Goal: Task Accomplishment & Management: Manage account settings

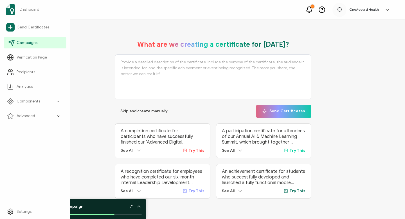
click at [25, 43] on span "Campaigns" at bounding box center [27, 43] width 21 height 6
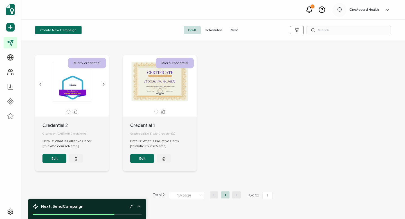
click at [55, 159] on button "Edit" at bounding box center [54, 158] width 24 height 8
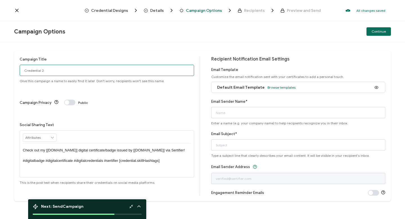
drag, startPoint x: 44, startPoint y: 69, endPoint x: 21, endPoint y: 70, distance: 23.3
click at [21, 70] on input "Credential 2" at bounding box center [107, 70] width 174 height 11
type input "Introduction to Primary Palliative Care"
click at [51, 133] on icon at bounding box center [52, 137] width 5 height 8
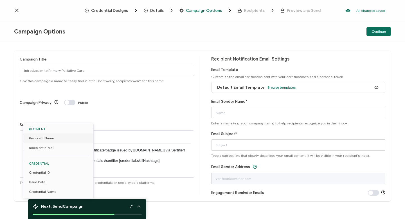
click at [110, 130] on div at bounding box center [107, 136] width 168 height 13
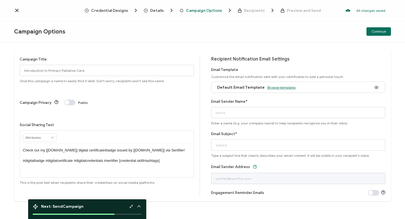
click at [272, 88] on span "Browse templates" at bounding box center [281, 87] width 28 height 4
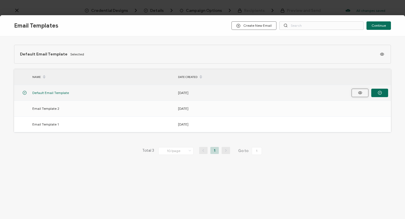
click at [359, 92] on icon "button" at bounding box center [359, 92] width 7 height 4
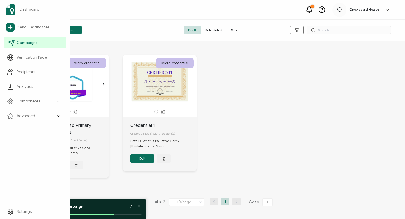
click at [24, 44] on span "Campaigns" at bounding box center [27, 43] width 21 height 6
click at [25, 43] on span "Campaigns" at bounding box center [27, 43] width 21 height 6
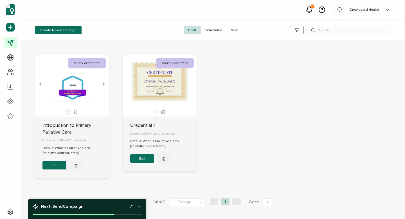
click at [53, 169] on button "Edit" at bounding box center [54, 165] width 24 height 8
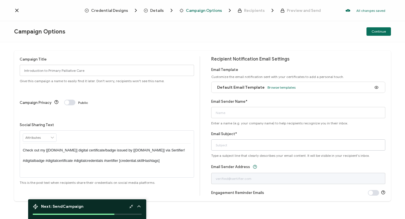
scroll to position [2, 0]
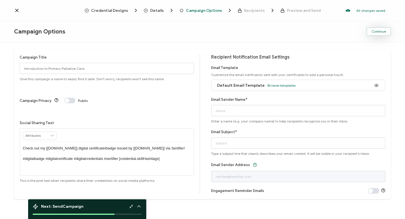
click at [380, 32] on span "Continue" at bounding box center [378, 31] width 14 height 3
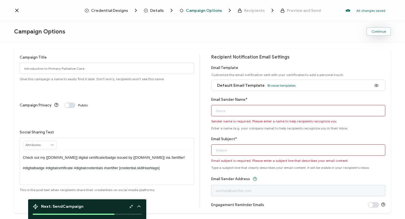
click at [380, 32] on span "Continue" at bounding box center [378, 31] width 14 height 3
click at [230, 111] on input "Email Sender Name*" at bounding box center [298, 110] width 174 height 11
click at [285, 96] on div "Recipient Notification Email Settings Email Template Customize the email notifi…" at bounding box center [298, 130] width 174 height 153
click at [215, 149] on input "Email Subject*" at bounding box center [298, 149] width 174 height 11
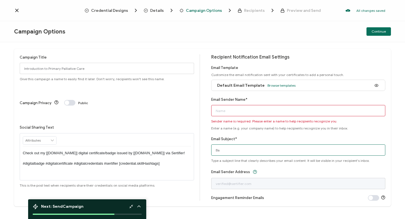
type input "B"
type input "I earned a new badge"
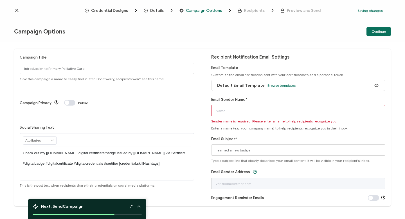
click at [214, 110] on input "Email Sender Name*" at bounding box center [298, 110] width 174 height 11
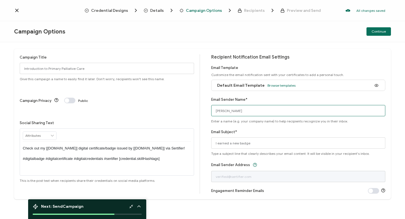
type input "[PERSON_NAME]"
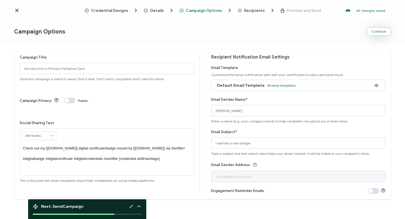
click at [375, 32] on span "Continue" at bounding box center [378, 31] width 14 height 3
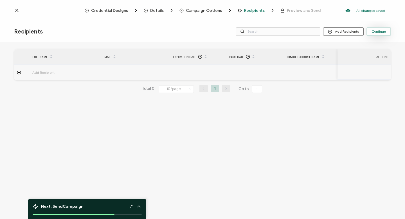
click at [381, 31] on span "Continue" at bounding box center [378, 31] width 14 height 3
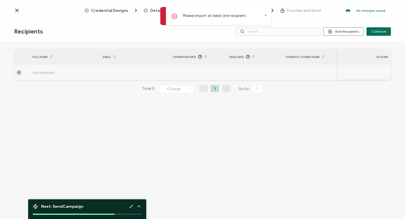
click at [174, 17] on icon at bounding box center [174, 16] width 2 height 2
click at [174, 16] on icon at bounding box center [174, 16] width 2 height 2
click at [137, 34] on div "Recipients Add Recipients Continue" at bounding box center [202, 31] width 405 height 21
click at [112, 9] on span "Credential Designs" at bounding box center [109, 10] width 37 height 4
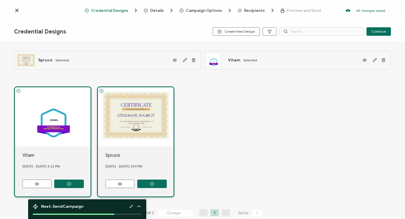
scroll to position [10, 0]
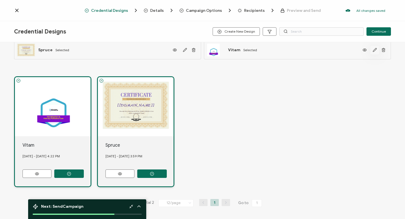
click at [373, 49] on icon "button" at bounding box center [374, 50] width 4 height 4
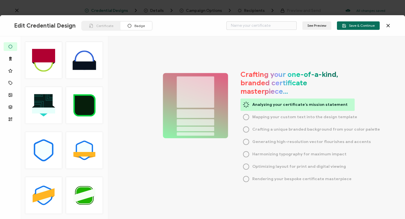
type input "Vitam"
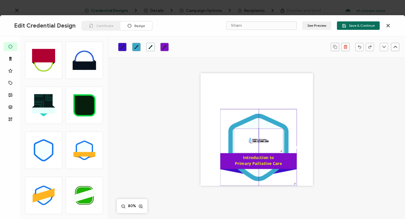
click at [256, 136] on img at bounding box center [258, 141] width 49 height 24
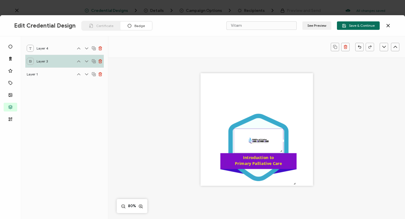
click at [241, 159] on div "Introduction to Primary Palliative Care" at bounding box center [257, 160] width 67 height 13
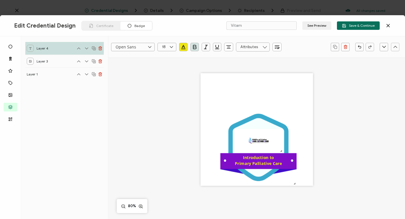
click at [244, 159] on pre "Introduction to Primary Palliative Care" at bounding box center [258, 161] width 47 height 12
click at [243, 159] on pre "Introduction to Primary Palliative Care" at bounding box center [258, 161] width 47 height 12
drag, startPoint x: 242, startPoint y: 158, endPoint x: 279, endPoint y: 163, distance: 37.7
click at [279, 163] on pre "Introduction to Primary Palliative Care" at bounding box center [258, 161] width 47 height 12
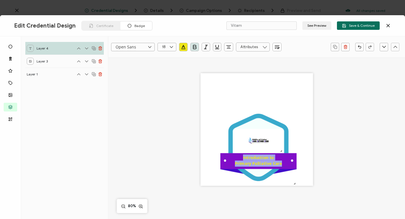
click at [183, 46] on icon "button" at bounding box center [183, 46] width 3 height 3
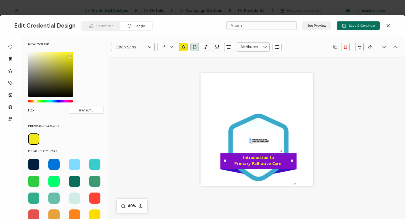
click at [72, 163] on span at bounding box center [74, 163] width 11 height 11
type input "#7FDBFF"
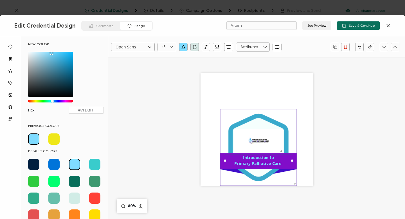
click at [262, 125] on icon at bounding box center [257, 147] width 51 height 58
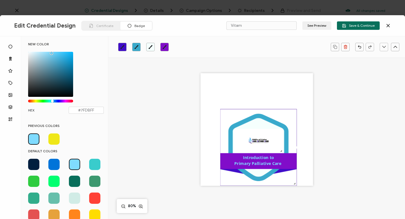
click at [186, 160] on div ".uuid-096204d9-ca43-4101-a4c3-07b3f2f44b7a{}.uuid-3bdfa571-5bbe-4c9f-b3f4-196cc…" at bounding box center [256, 137] width 237 height 160
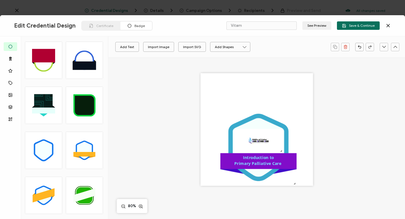
click at [303, 178] on div ".uuid-096204d9-ca43-4101-a4c3-07b3f2f44b7a{}.uuid-3bdfa571-5bbe-4c9f-b3f4-196cc…" at bounding box center [256, 129] width 112 height 112
click at [284, 160] on div "Introduction to Primary Palliative Care" at bounding box center [257, 160] width 67 height 13
click at [259, 159] on span "Introduction to Primary Palliative Care" at bounding box center [257, 161] width 47 height 12
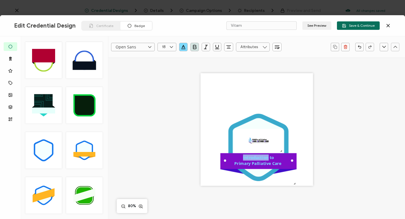
click at [198, 163] on div ".uuid-096204d9-ca43-4101-a4c3-07b3f2f44b7a{}.uuid-3bdfa571-5bbe-4c9f-b3f4-196cc…" at bounding box center [256, 137] width 237 height 160
click at [259, 124] on icon at bounding box center [257, 147] width 51 height 58
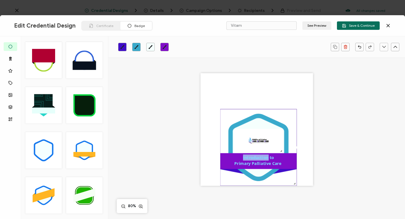
click at [259, 124] on icon at bounding box center [257, 147] width 51 height 58
click at [151, 46] on icon "brush" at bounding box center [150, 47] width 4 height 4
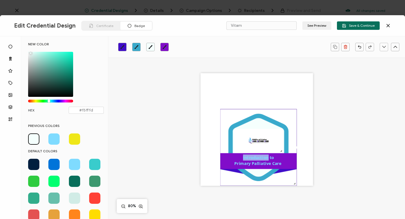
click at [73, 138] on span at bounding box center [74, 138] width 11 height 11
type input "#efe718"
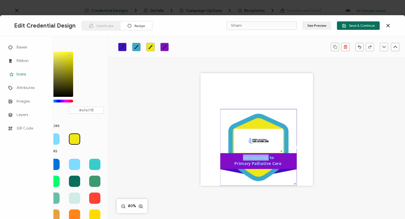
click at [22, 73] on span "Icons" at bounding box center [21, 74] width 9 height 6
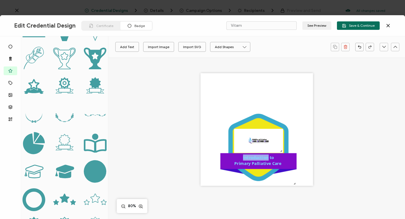
scroll to position [84, 0]
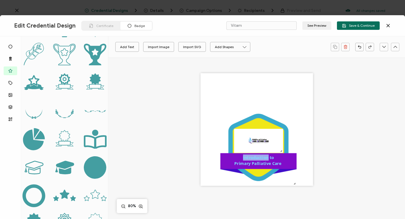
click at [64, 189] on icon at bounding box center [65, 193] width 10 height 9
drag, startPoint x: 228, startPoint y: 97, endPoint x: 257, endPoint y: 169, distance: 77.3
click at [257, 169] on icon ".preview .aa835fc3-cf79-4142-bdaf-f814d65d1884{}" at bounding box center [258, 172] width 11 height 11
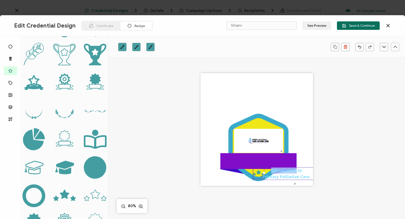
click at [292, 171] on span "Introduction to Primary Palliative Care" at bounding box center [285, 173] width 47 height 12
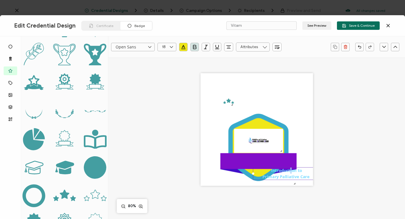
drag, startPoint x: 291, startPoint y: 171, endPoint x: 286, endPoint y: 170, distance: 5.2
click at [286, 170] on span "Introduction to Primary Palliative Care" at bounding box center [285, 173] width 47 height 12
click at [289, 177] on span "Introduction to Primary Palliative Care" at bounding box center [285, 173] width 47 height 12
drag, startPoint x: 264, startPoint y: 172, endPoint x: 258, endPoint y: 165, distance: 9.2
click at [258, 165] on div ".uuid-096204d9-ca43-4101-a4c3-07b3f2f44b7a{}.uuid-3bdfa571-5bbe-4c9f-b3f4-196cc…" at bounding box center [256, 129] width 112 height 112
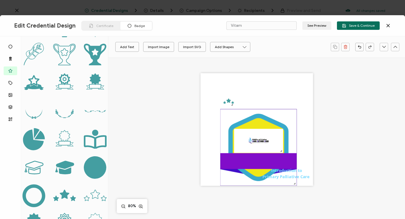
drag, startPoint x: 266, startPoint y: 175, endPoint x: 239, endPoint y: 160, distance: 30.7
click at [239, 160] on div ".uuid-096204d9-ca43-4101-a4c3-07b3f2f44b7a{}.uuid-3bdfa571-5bbe-4c9f-b3f4-196cc…" at bounding box center [256, 129] width 112 height 112
drag, startPoint x: 301, startPoint y: 173, endPoint x: 283, endPoint y: 173, distance: 17.4
click at [283, 173] on div "Introduction to Primary Palliative Care" at bounding box center [286, 173] width 67 height 13
drag, startPoint x: 283, startPoint y: 173, endPoint x: 267, endPoint y: 173, distance: 16.3
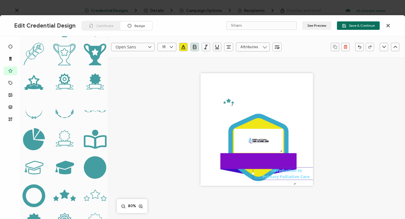
click at [267, 173] on div "Introduction to Primary Palliative Care" at bounding box center [286, 173] width 67 height 13
click at [259, 174] on div "Introduction to Primary Palliative Care" at bounding box center [286, 173] width 67 height 13
drag, startPoint x: 263, startPoint y: 174, endPoint x: 249, endPoint y: 168, distance: 14.7
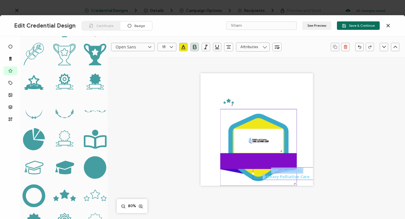
click at [249, 168] on div ".uuid-096204d9-ca43-4101-a4c3-07b3f2f44b7a{}.uuid-3bdfa571-5bbe-4c9f-b3f4-196cc…" at bounding box center [256, 129] width 112 height 112
click at [240, 181] on icon ".uuid-096204d9-ca43-4101-a4c3-07b3f2f44b7a{}.uuid-3bdfa571-5bbe-4c9f-b3f4-196cc…" at bounding box center [258, 147] width 76 height 76
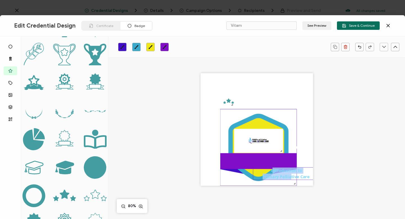
drag, startPoint x: 290, startPoint y: 176, endPoint x: 273, endPoint y: 169, distance: 18.6
click at [273, 169] on span "Introduction to Primary Palliative Care" at bounding box center [285, 173] width 47 height 12
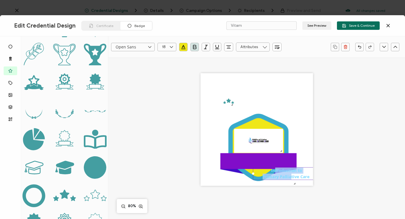
click at [306, 173] on div "Introduction to Primary Palliative Care" at bounding box center [286, 173] width 67 height 13
click at [307, 174] on span "Introduction to Primary Palliative Care" at bounding box center [285, 173] width 47 height 12
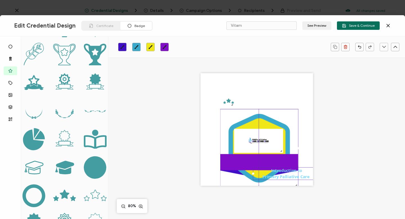
drag, startPoint x: 294, startPoint y: 183, endPoint x: 301, endPoint y: 185, distance: 7.2
click at [301, 185] on div ".uuid-096204d9-ca43-4101-a4c3-07b3f2f44b7a{}.uuid-3bdfa571-5bbe-4c9f-b3f4-196cc…" at bounding box center [256, 137] width 237 height 160
drag, startPoint x: 287, startPoint y: 173, endPoint x: 271, endPoint y: 172, distance: 16.6
click at [271, 172] on span "Introduction to Primary Palliative Care" at bounding box center [285, 173] width 47 height 12
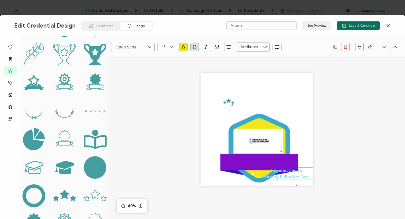
drag, startPoint x: 271, startPoint y: 172, endPoint x: 285, endPoint y: 170, distance: 15.0
click at [285, 170] on span "Introduction to Primary Palliative Care" at bounding box center [285, 173] width 47 height 12
click at [305, 167] on div "Introduction to Primary Palliative Care" at bounding box center [286, 173] width 67 height 13
drag, startPoint x: 305, startPoint y: 167, endPoint x: 283, endPoint y: 166, distance: 22.0
click at [283, 166] on div ".uuid-096204d9-ca43-4101-a4c3-07b3f2f44b7a{}.uuid-3bdfa571-5bbe-4c9f-b3f4-196cc…" at bounding box center [256, 129] width 112 height 112
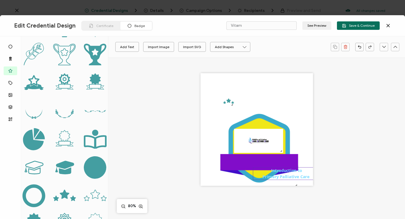
drag, startPoint x: 228, startPoint y: 101, endPoint x: 256, endPoint y: 170, distance: 74.8
click at [256, 170] on div ".uuid-096204d9-ca43-4101-a4c3-07b3f2f44b7a{}.uuid-3bdfa571-5bbe-4c9f-b3f4-196cc…" at bounding box center [256, 129] width 112 height 112
click at [262, 175] on span "Introduction to Primary Palliative Care" at bounding box center [285, 173] width 47 height 12
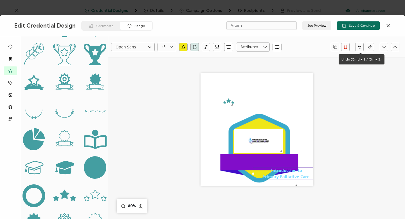
click at [359, 46] on icon "button" at bounding box center [359, 47] width 3 height 2
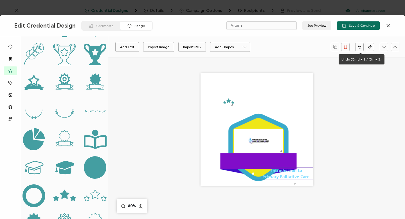
click at [359, 46] on icon "button" at bounding box center [359, 47] width 3 height 2
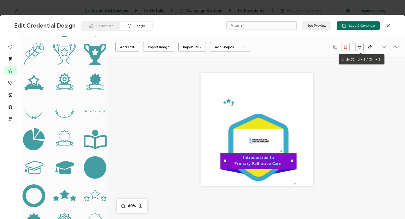
click at [359, 46] on icon "button" at bounding box center [359, 47] width 4 height 4
drag, startPoint x: 255, startPoint y: 111, endPoint x: 254, endPoint y: 105, distance: 6.6
click at [254, 105] on div ".uuid-096204d9-ca43-4101-a4c3-07b3f2f44b7a{}.uuid-3bdfa571-5bbe-4c9f-b3f4-196cc…" at bounding box center [256, 129] width 112 height 112
drag, startPoint x: 251, startPoint y: 112, endPoint x: 244, endPoint y: 106, distance: 9.6
click at [244, 106] on div ".uuid-096204d9-ca43-4101-a4c3-07b3f2f44b7a{}.uuid-3bdfa571-5bbe-4c9f-b3f4-196cc…" at bounding box center [256, 129] width 112 height 112
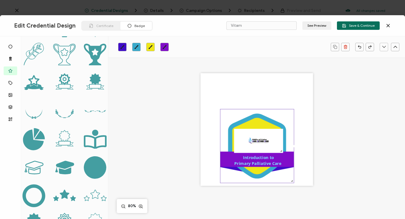
drag, startPoint x: 295, startPoint y: 183, endPoint x: 294, endPoint y: 180, distance: 2.8
click at [294, 180] on div ".uuid-096204d9-ca43-4101-a4c3-07b3f2f44b7a{}.uuid-3bdfa571-5bbe-4c9f-b3f4-196cc…" at bounding box center [256, 129] width 112 height 112
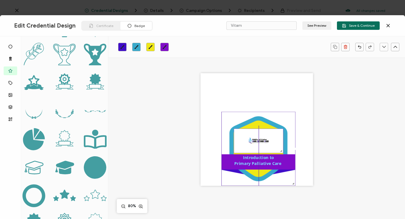
drag, startPoint x: 259, startPoint y: 143, endPoint x: 247, endPoint y: 140, distance: 12.7
click at [247, 140] on img at bounding box center [258, 141] width 49 height 24
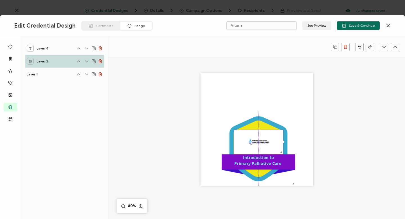
click at [252, 142] on img at bounding box center [258, 142] width 49 height 24
click at [281, 133] on img at bounding box center [258, 142] width 49 height 24
click at [279, 131] on img at bounding box center [258, 142] width 49 height 24
click at [279, 151] on div at bounding box center [281, 152] width 4 height 4
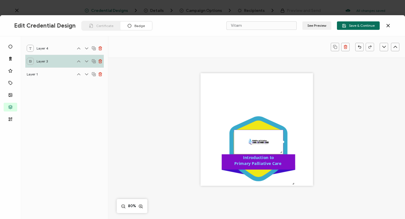
click at [279, 151] on div at bounding box center [281, 152] width 4 height 4
click at [279, 151] on div at bounding box center [279, 151] width 4 height 4
click at [254, 123] on icon at bounding box center [257, 148] width 49 height 56
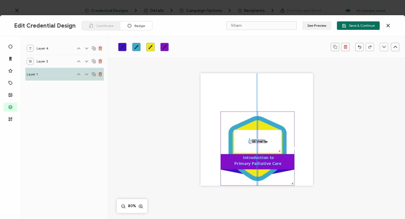
click at [253, 123] on icon at bounding box center [257, 148] width 49 height 56
click at [252, 136] on img at bounding box center [258, 141] width 47 height 23
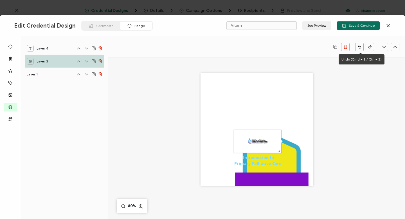
click at [359, 49] on button "button" at bounding box center [359, 47] width 8 height 8
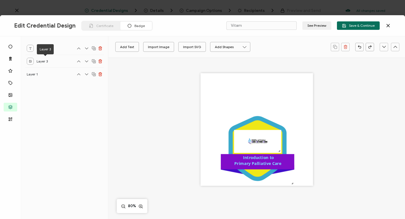
click at [42, 60] on span "Layer 3" at bounding box center [45, 61] width 17 height 7
click at [30, 60] on icon at bounding box center [30, 61] width 3 height 3
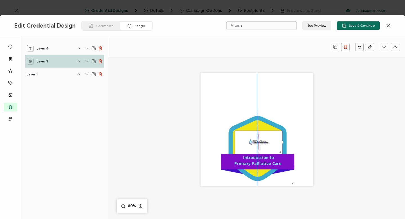
click at [243, 142] on img at bounding box center [258, 142] width 47 height 23
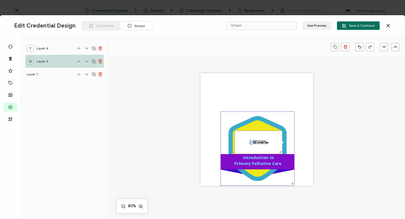
click at [248, 125] on icon at bounding box center [257, 148] width 49 height 56
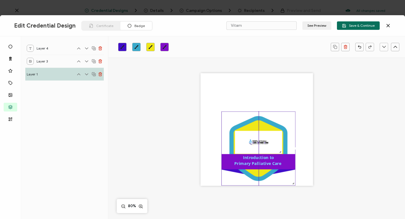
click at [248, 125] on icon at bounding box center [257, 148] width 49 height 56
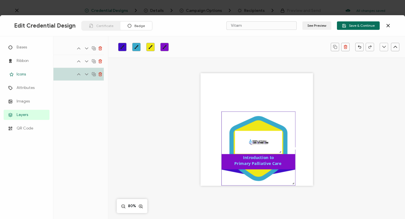
click at [20, 74] on span "Icons" at bounding box center [21, 74] width 9 height 6
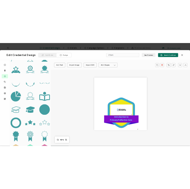
scroll to position [115, 0]
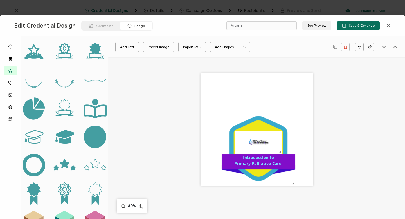
click at [65, 159] on icon at bounding box center [65, 163] width 10 height 9
drag, startPoint x: 227, startPoint y: 99, endPoint x: 258, endPoint y: 168, distance: 75.9
click at [258, 168] on icon at bounding box center [259, 169] width 4 height 4
click at [256, 172] on icon ".preview .aa835fc3-cf79-4142-bdaf-f814d65d1884{}" at bounding box center [258, 170] width 11 height 11
click at [256, 174] on icon ".preview .aa835fc3-cf79-4142-bdaf-f814d65d1884{}" at bounding box center [258, 170] width 11 height 11
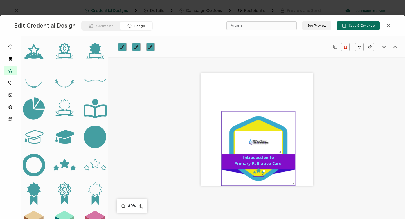
click at [277, 182] on icon ".uuid-096204d9-ca43-4101-a4c3-07b3f2f44b7a{}.uuid-3bdfa571-5bbe-4c9f-b3f4-196cc…" at bounding box center [258, 149] width 74 height 74
drag, startPoint x: 258, startPoint y: 171, endPoint x: 259, endPoint y: 174, distance: 2.8
click at [259, 174] on div ".preview .aa835fc3-cf79-4142-bdaf-f814d65d1884{}" at bounding box center [258, 170] width 11 height 11
click at [257, 174] on icon ".preview .aa835fc3-cf79-4142-bdaf-f814d65d1884{}" at bounding box center [258, 170] width 11 height 11
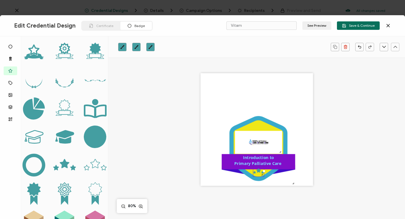
click at [257, 176] on icon ".preview .aa835fc3-cf79-4142-bdaf-f814d65d1884{}" at bounding box center [258, 170] width 11 height 11
drag, startPoint x: 257, startPoint y: 169, endPoint x: 257, endPoint y: 174, distance: 4.2
click at [257, 174] on icon ".preview .aa835fc3-cf79-4142-bdaf-f814d65d1884{}" at bounding box center [258, 170] width 11 height 11
drag, startPoint x: 257, startPoint y: 174, endPoint x: 262, endPoint y: 174, distance: 4.8
click at [262, 174] on div ".preview .aa835fc3-cf79-4142-bdaf-f814d65d1884{}" at bounding box center [258, 170] width 11 height 11
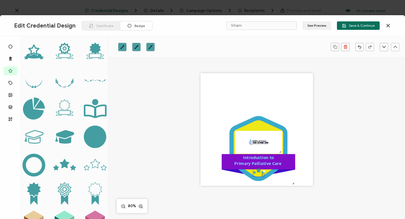
click at [262, 174] on div at bounding box center [262, 175] width 4 height 4
click at [258, 173] on icon ".preview .aa835fc3-cf79-4142-bdaf-f814d65d1884{}" at bounding box center [258, 170] width 11 height 11
click at [260, 174] on div ".preview .aa835fc3-cf79-4142-bdaf-f814d65d1884{}" at bounding box center [258, 170] width 11 height 11
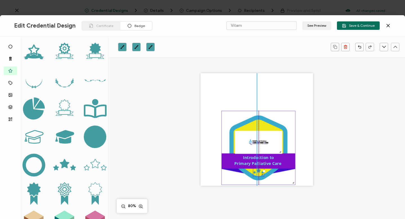
click at [286, 180] on icon ".uuid-096204d9-ca43-4101-a4c3-07b3f2f44b7a{}.uuid-3bdfa571-5bbe-4c9f-b3f4-196cc…" at bounding box center [258, 148] width 74 height 74
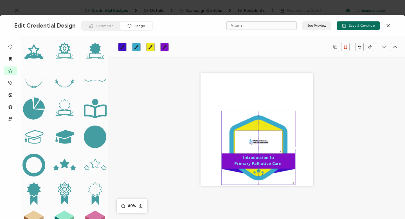
click at [269, 145] on img at bounding box center [258, 141] width 47 height 23
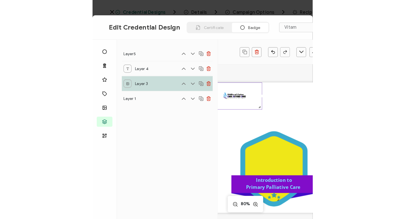
scroll to position [0, 0]
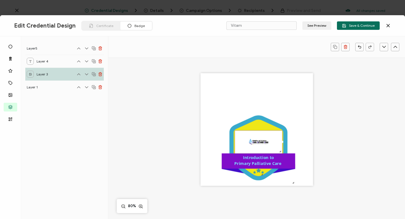
click at [269, 145] on img at bounding box center [258, 141] width 47 height 23
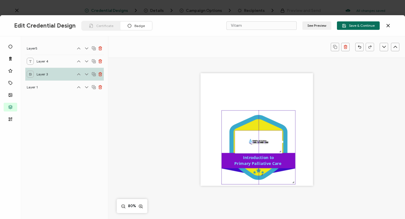
click at [256, 120] on icon at bounding box center [257, 147] width 49 height 56
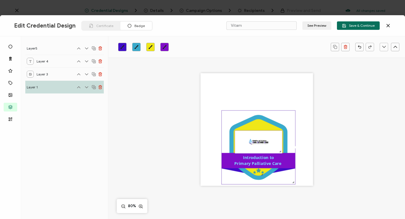
drag, startPoint x: 242, startPoint y: 148, endPoint x: 243, endPoint y: 143, distance: 4.8
click at [243, 143] on img at bounding box center [258, 141] width 47 height 23
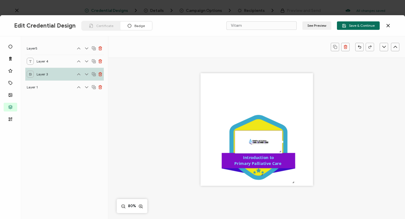
click at [243, 140] on img at bounding box center [258, 141] width 47 height 23
click at [262, 142] on img at bounding box center [258, 141] width 47 height 23
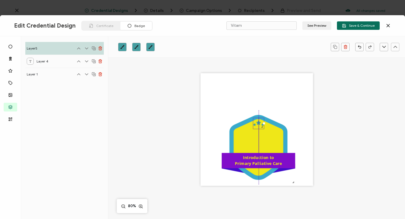
drag, startPoint x: 258, startPoint y: 173, endPoint x: 257, endPoint y: 125, distance: 47.8
click at [257, 125] on icon ".preview .aa835fc3-cf79-4142-bdaf-f814d65d1884{}" at bounding box center [258, 123] width 11 height 11
click at [285, 131] on icon at bounding box center [258, 147] width 58 height 65
click at [260, 125] on div at bounding box center [262, 127] width 4 height 4
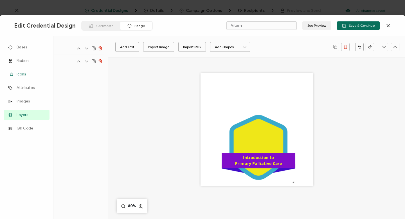
click at [22, 73] on span "Icons" at bounding box center [21, 74] width 9 height 6
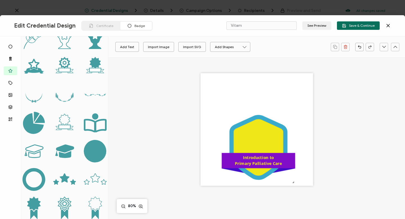
scroll to position [125, 0]
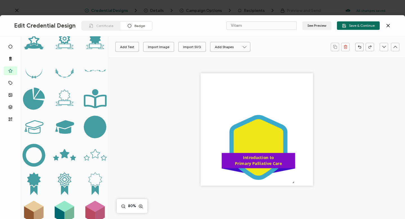
click at [93, 149] on icon ".preview .f93a0ca4-74dc-4855-b451-98db82deb6fe{fill:#449ea1;}" at bounding box center [95, 155] width 23 height 23
drag, startPoint x: 228, startPoint y: 101, endPoint x: 257, endPoint y: 125, distance: 37.9
click at [257, 125] on icon ".preview .f93a0ca4-74dc-4855-b451-98db82deb6fe{}" at bounding box center [258, 125] width 11 height 11
click at [276, 98] on div ".uuid-096204d9-ca43-4101-a4c3-07b3f2f44b7a{}.uuid-3bdfa571-5bbe-4c9f-b3f4-196cc…" at bounding box center [256, 129] width 112 height 112
click at [259, 125] on icon ".preview .f93a0ca4-74dc-4855-b451-98db82deb6fe{}" at bounding box center [258, 125] width 11 height 11
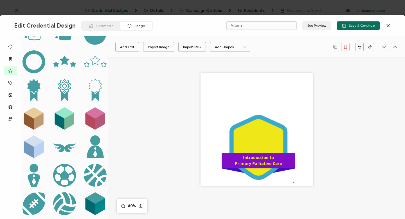
scroll to position [216, 0]
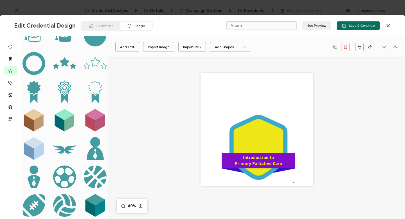
click at [65, 57] on icon at bounding box center [65, 61] width 10 height 9
drag, startPoint x: 228, startPoint y: 99, endPoint x: 258, endPoint y: 121, distance: 37.3
click at [258, 121] on icon ".preview .aa835fc3-cf79-4142-bdaf-f814d65d1884{}" at bounding box center [258, 122] width 11 height 11
click at [279, 101] on div ".uuid-096204d9-ca43-4101-a4c3-07b3f2f44b7a{}.uuid-3bdfa571-5bbe-4c9f-b3f4-196cc…" at bounding box center [256, 129] width 112 height 112
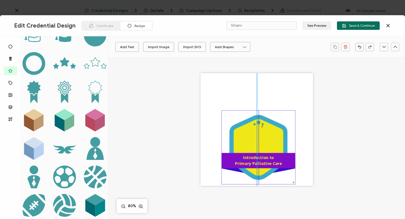
click at [262, 141] on icon at bounding box center [257, 147] width 49 height 56
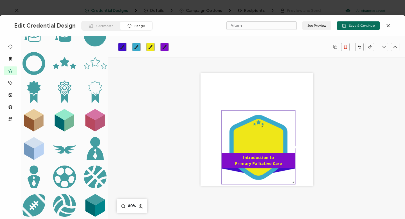
click at [248, 140] on icon at bounding box center [257, 147] width 49 height 56
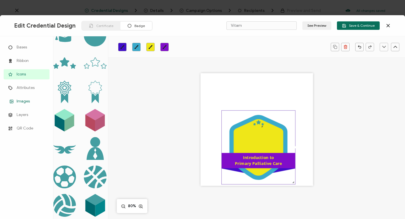
click at [21, 101] on span "Images" at bounding box center [23, 101] width 13 height 6
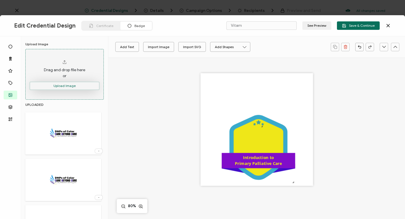
click at [62, 85] on button "Upload Image" at bounding box center [65, 85] width 70 height 8
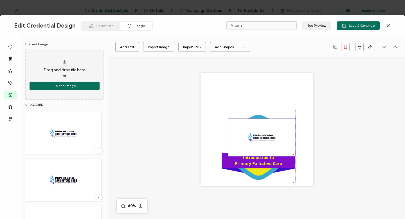
drag, startPoint x: 262, startPoint y: 114, endPoint x: 267, endPoint y: 136, distance: 23.1
click at [267, 136] on img at bounding box center [261, 138] width 67 height 38
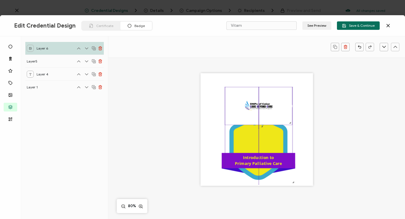
drag, startPoint x: 267, startPoint y: 135, endPoint x: 264, endPoint y: 105, distance: 30.5
click at [264, 105] on img at bounding box center [258, 106] width 67 height 38
click at [289, 123] on div at bounding box center [290, 123] width 4 height 4
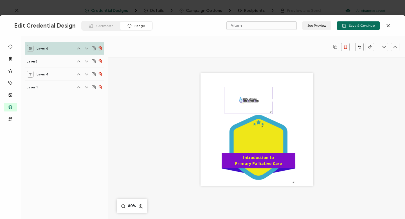
drag, startPoint x: 289, startPoint y: 123, endPoint x: 266, endPoint y: 111, distance: 26.5
click at [266, 111] on div at bounding box center [248, 100] width 48 height 27
click at [228, 102] on img at bounding box center [249, 100] width 48 height 26
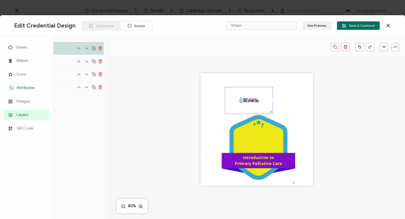
click at [24, 86] on span "Attributes" at bounding box center [26, 88] width 18 height 6
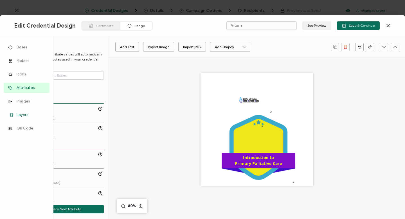
click at [22, 115] on span "Layers" at bounding box center [23, 115] width 12 height 6
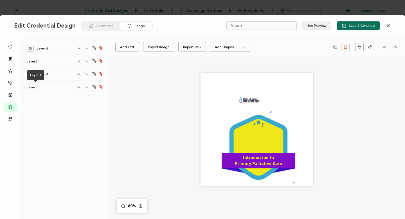
click at [34, 86] on span "Layer 1" at bounding box center [35, 86] width 17 height 7
click at [251, 136] on icon at bounding box center [257, 147] width 49 height 56
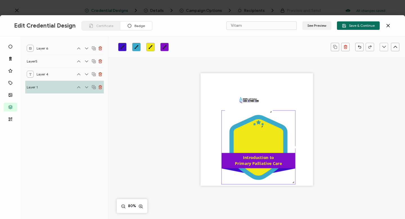
click at [152, 48] on icon "brush" at bounding box center [150, 47] width 4 height 4
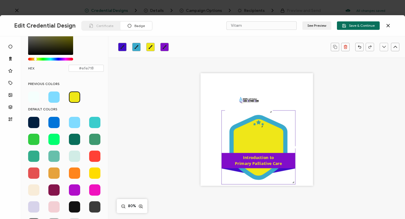
scroll to position [55, 0]
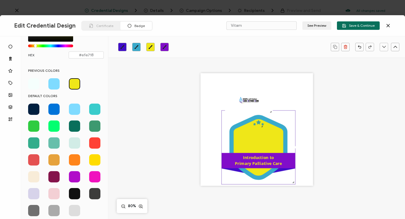
click at [75, 209] on span at bounding box center [74, 210] width 11 height 11
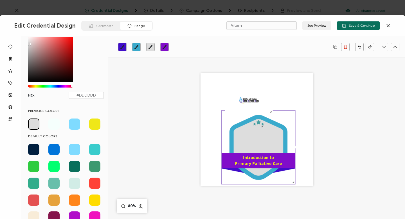
scroll to position [14, 0]
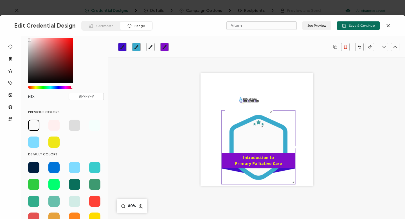
type input "#F7F7F7"
drag, startPoint x: 29, startPoint y: 44, endPoint x: 26, endPoint y: 39, distance: 5.7
click at [26, 39] on div "NEW COLOR #F7F7F7 hex 247 r 247 g 247 b 1 a 0 h 0% s 97% l 1 a HEX #F7F7F7" at bounding box center [66, 66] width 84 height 77
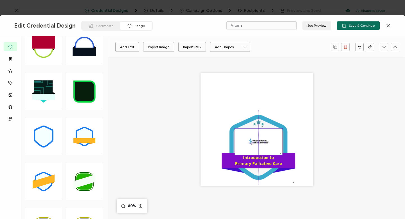
drag, startPoint x: 249, startPoint y: 98, endPoint x: 259, endPoint y: 140, distance: 42.5
click at [259, 140] on img at bounding box center [258, 141] width 48 height 26
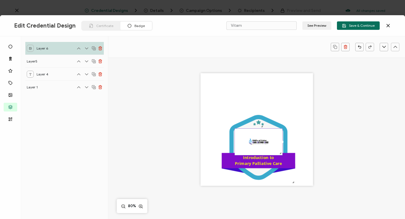
click at [279, 153] on div at bounding box center [280, 153] width 4 height 4
drag, startPoint x: 279, startPoint y: 153, endPoint x: 276, endPoint y: 147, distance: 7.0
click at [276, 147] on div at bounding box center [257, 140] width 46 height 25
click at [234, 128] on div at bounding box center [257, 140] width 46 height 25
drag, startPoint x: 233, startPoint y: 128, endPoint x: 236, endPoint y: 129, distance: 2.9
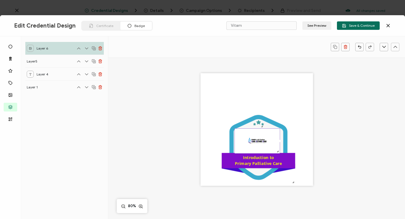
click at [236, 129] on div at bounding box center [257, 140] width 46 height 25
drag, startPoint x: 277, startPoint y: 151, endPoint x: 275, endPoint y: 148, distance: 3.7
click at [275, 148] on div at bounding box center [275, 150] width 4 height 4
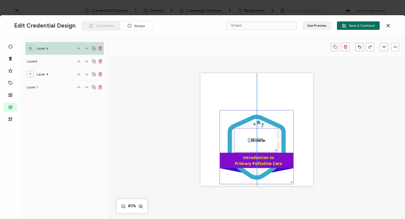
click at [257, 171] on icon at bounding box center [256, 147] width 49 height 56
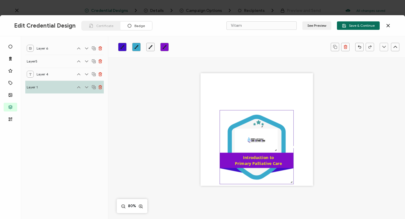
click at [268, 126] on icon at bounding box center [256, 147] width 49 height 56
click at [153, 47] on link at bounding box center [150, 47] width 8 height 8
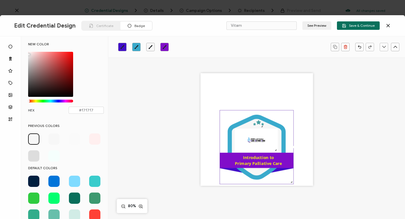
drag, startPoint x: 33, startPoint y: 139, endPoint x: 55, endPoint y: 138, distance: 21.4
click at [55, 138] on div at bounding box center [66, 147] width 76 height 28
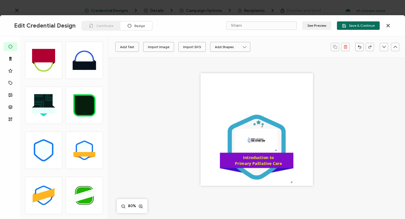
click at [55, 138] on div ".uuid-a2266d8d-2533-48ea-8c95-b82d1261961c{}.uuid-e85ab5fe-b955-4eb5-8857-8b3e3…" at bounding box center [43, 150] width 37 height 37
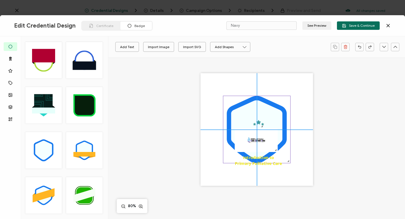
click at [246, 115] on icon at bounding box center [256, 129] width 51 height 58
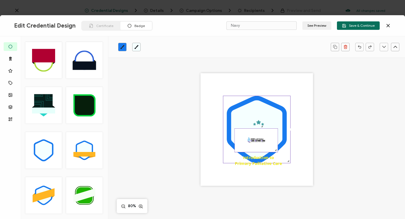
click at [254, 147] on img at bounding box center [255, 140] width 43 height 24
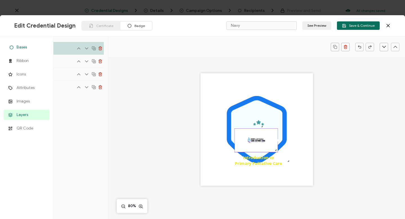
click at [21, 46] on span "Bases" at bounding box center [22, 47] width 10 height 6
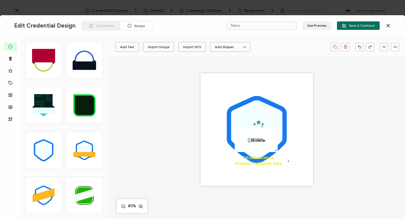
click at [44, 151] on icon at bounding box center [43, 150] width 17 height 19
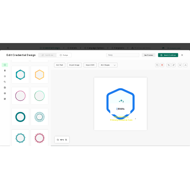
scroll to position [1072, 0]
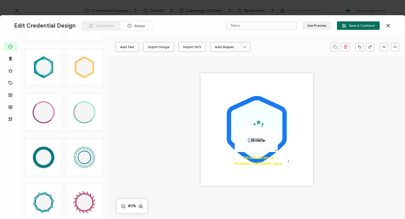
click at [47, 162] on icon at bounding box center [44, 157] width 16 height 16
type input "Katsu"
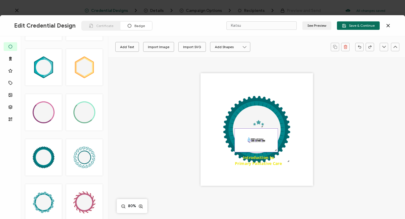
click at [248, 137] on img at bounding box center [255, 140] width 43 height 24
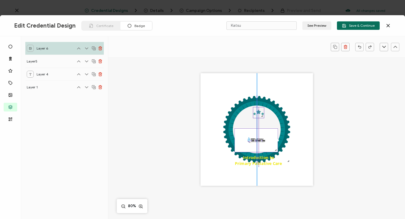
drag, startPoint x: 258, startPoint y: 124, endPoint x: 257, endPoint y: 114, distance: 10.5
click at [257, 114] on icon at bounding box center [258, 112] width 4 height 4
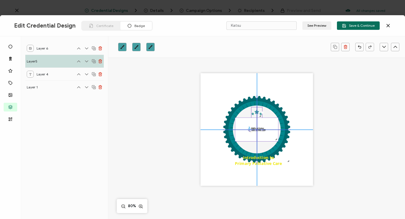
drag, startPoint x: 257, startPoint y: 147, endPoint x: 258, endPoint y: 135, distance: 11.8
click at [258, 135] on img at bounding box center [256, 130] width 43 height 24
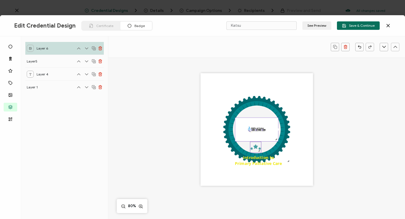
drag, startPoint x: 257, startPoint y: 112, endPoint x: 256, endPoint y: 147, distance: 35.1
click at [256, 147] on icon at bounding box center [255, 146] width 4 height 4
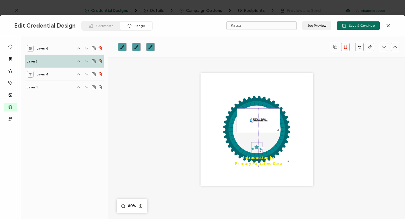
drag, startPoint x: 255, startPoint y: 131, endPoint x: 257, endPoint y: 122, distance: 9.3
click at [257, 122] on img at bounding box center [258, 120] width 43 height 24
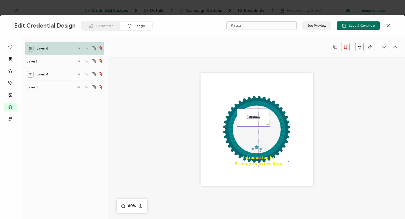
drag, startPoint x: 277, startPoint y: 130, endPoint x: 265, endPoint y: 125, distance: 13.4
click at [266, 125] on div at bounding box center [268, 125] width 4 height 4
drag, startPoint x: 254, startPoint y: 121, endPoint x: 258, endPoint y: 126, distance: 6.6
click at [258, 126] on img at bounding box center [256, 123] width 33 height 18
drag, startPoint x: 255, startPoint y: 148, endPoint x: 255, endPoint y: 110, distance: 38.2
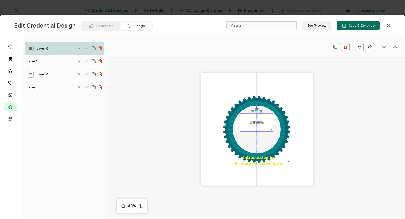
click at [255, 110] on icon at bounding box center [256, 108] width 4 height 4
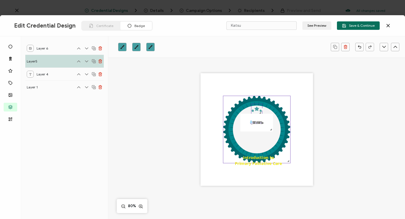
click at [257, 142] on icon at bounding box center [257, 129] width 48 height 48
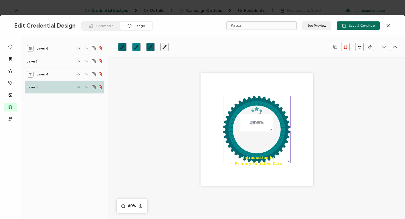
click at [255, 137] on icon at bounding box center [257, 129] width 48 height 48
drag, startPoint x: 257, startPoint y: 158, endPoint x: 273, endPoint y: 115, distance: 46.3
click at [273, 114] on div "Introduction to Primary Palliative Care .preview .aa835fc3-cf79-4142-bdaf-f814d…" at bounding box center [256, 129] width 112 height 112
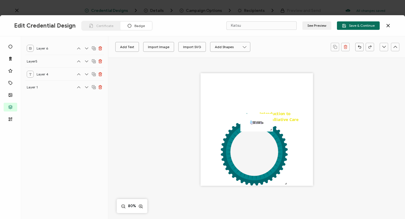
drag, startPoint x: 280, startPoint y: 115, endPoint x: 276, endPoint y: 104, distance: 12.4
click at [276, 104] on div "Introduction to Primary Palliative Care .preview .aa835fc3-cf79-4142-bdaf-f814d…" at bounding box center [256, 129] width 112 height 112
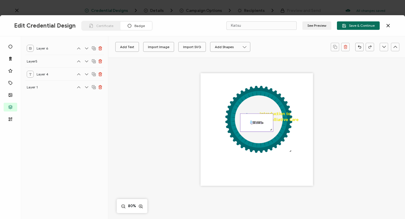
drag, startPoint x: 260, startPoint y: 156, endPoint x: 265, endPoint y: 124, distance: 32.9
click at [265, 124] on div "Introduction to Primary Palliative Care .preview .aa835fc3-cf79-4142-bdaf-f814d…" at bounding box center [256, 129] width 112 height 112
click at [277, 115] on pre "Introduction to Primary Palliative Care" at bounding box center [274, 117] width 47 height 12
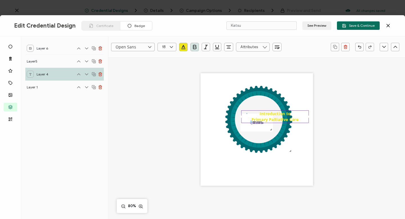
click at [277, 115] on pre "Introduction to Primary Palliative Care" at bounding box center [274, 117] width 47 height 12
click at [184, 48] on icon "button" at bounding box center [183, 47] width 6 height 6
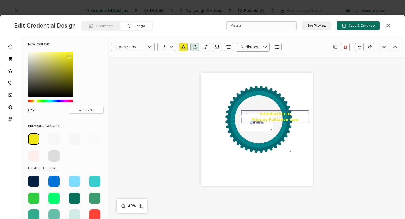
click at [31, 179] on span at bounding box center [33, 180] width 11 height 11
type input "#001f3f"
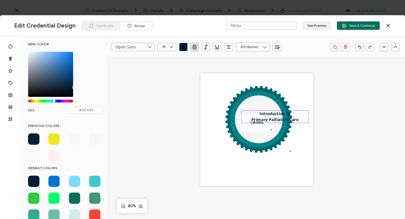
drag, startPoint x: 307, startPoint y: 122, endPoint x: 296, endPoint y: 121, distance: 11.0
click at [296, 121] on div "Introduction to Primary Palliative Care" at bounding box center [274, 116] width 67 height 13
drag, startPoint x: 277, startPoint y: 114, endPoint x: 262, endPoint y: 120, distance: 15.6
click at [262, 120] on pre "Introduction to Primary Palliative Care" at bounding box center [274, 117] width 47 height 12
click at [254, 111] on div "Introduction to Primary Palliative Care" at bounding box center [274, 116] width 67 height 13
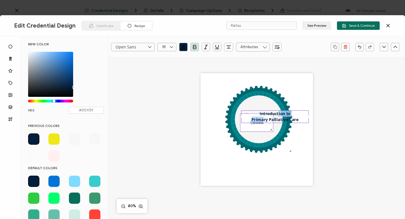
drag, startPoint x: 254, startPoint y: 111, endPoint x: 250, endPoint y: 130, distance: 19.9
click at [249, 130] on div "Introduction to Primary Palliative Care .preview .aa835fc3-cf79-4142-bdaf-f814d…" at bounding box center [256, 129] width 112 height 112
click at [265, 138] on icon at bounding box center [259, 119] width 48 height 48
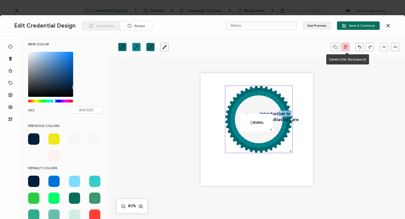
click at [345, 47] on line "button" at bounding box center [345, 47] width 0 height 1
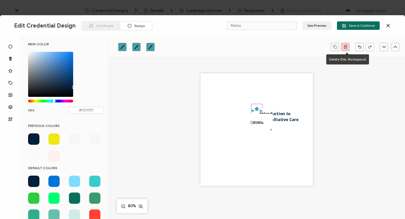
click at [345, 47] on line "button" at bounding box center [345, 47] width 0 height 1
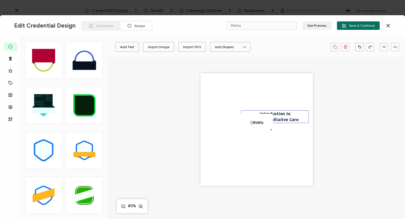
click at [278, 116] on div "Introduction to Primary Palliative Care" at bounding box center [274, 116] width 67 height 13
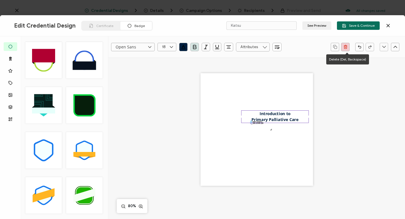
click at [346, 46] on icon "button" at bounding box center [345, 47] width 3 height 3
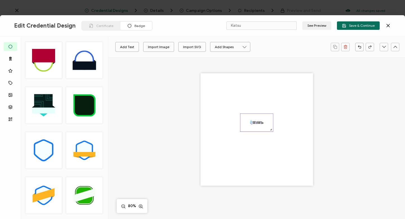
click at [257, 124] on img at bounding box center [256, 123] width 33 height 18
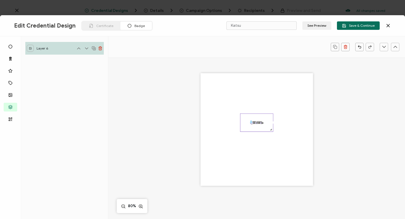
click at [271, 114] on img at bounding box center [256, 123] width 33 height 18
drag, startPoint x: 259, startPoint y: 123, endPoint x: 260, endPoint y: 119, distance: 4.9
click at [260, 119] on img at bounding box center [256, 118] width 33 height 18
drag, startPoint x: 271, startPoint y: 125, endPoint x: 292, endPoint y: 164, distance: 43.5
click at [292, 164] on div at bounding box center [256, 129] width 112 height 112
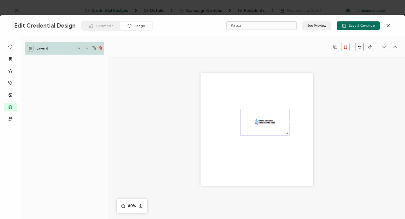
click at [284, 127] on img at bounding box center [264, 122] width 49 height 26
click at [99, 49] on icon at bounding box center [100, 48] width 3 height 3
